Goal: Check status: Check status

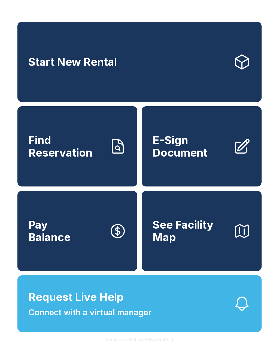
click at [84, 158] on span "Find Reservation" at bounding box center [66, 146] width 76 height 25
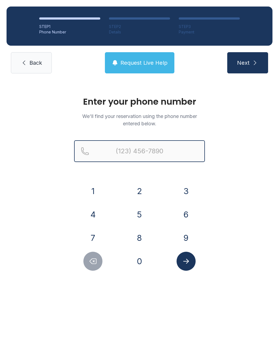
click at [124, 153] on input "Reservation phone number" at bounding box center [139, 151] width 131 height 22
type input "("
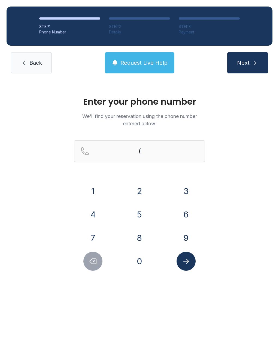
click at [109, 224] on div "1 2 3 4 5 6 7 8 9 0" at bounding box center [139, 226] width 131 height 89
click at [100, 235] on button "7" at bounding box center [92, 238] width 19 height 19
click at [143, 238] on button "8" at bounding box center [139, 238] width 19 height 19
click at [96, 267] on button "Delete number" at bounding box center [92, 261] width 19 height 19
type input "(7"
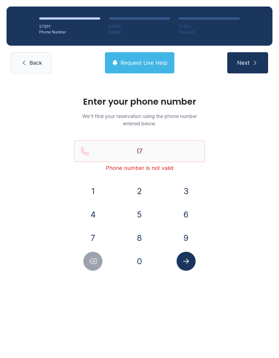
click at [99, 264] on button "Delete number" at bounding box center [92, 261] width 19 height 19
click at [99, 214] on button "4" at bounding box center [92, 214] width 19 height 19
click at [90, 229] on button "7" at bounding box center [92, 238] width 19 height 19
click at [143, 233] on button "8" at bounding box center [139, 238] width 19 height 19
click at [139, 194] on button "2" at bounding box center [139, 191] width 19 height 19
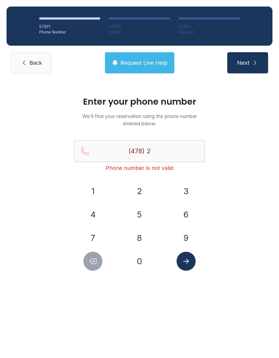
click at [145, 216] on button "5" at bounding box center [139, 214] width 19 height 19
click at [188, 233] on button "9" at bounding box center [185, 238] width 19 height 19
click at [186, 233] on button "9" at bounding box center [185, 238] width 19 height 19
click at [143, 241] on button "8" at bounding box center [139, 238] width 19 height 19
click at [189, 235] on button "9" at bounding box center [185, 238] width 19 height 19
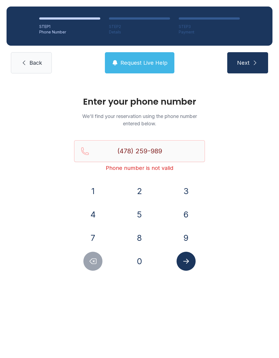
click at [189, 235] on button "9" at bounding box center [185, 238] width 19 height 19
type input "[PHONE_NUMBER]"
click at [189, 262] on icon "Submit lookup form" at bounding box center [186, 261] width 6 height 5
select select "**"
